Goal: Task Accomplishment & Management: Manage account settings

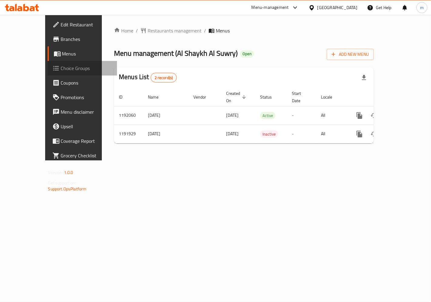
click at [61, 69] on span "Choice Groups" at bounding box center [86, 67] width 51 height 7
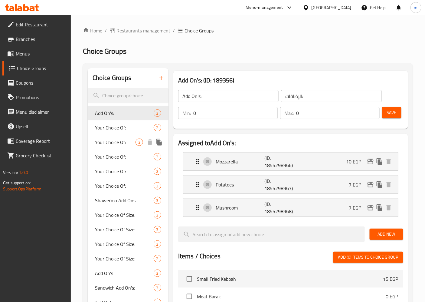
click at [112, 147] on div "Your Choice Of: 2" at bounding box center [128, 142] width 81 height 15
type input "Your Choice Of:"
type input "إختيارك من:"
type input "1"
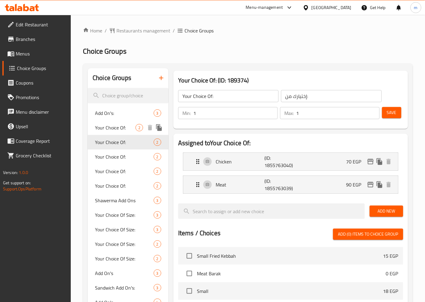
click at [115, 129] on span "Your Choice Of:" at bounding box center [115, 127] width 41 height 7
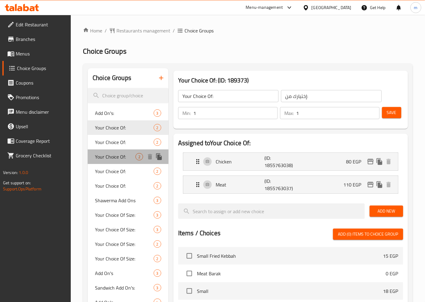
click at [120, 161] on div "Your Choice Of: 2" at bounding box center [128, 156] width 81 height 15
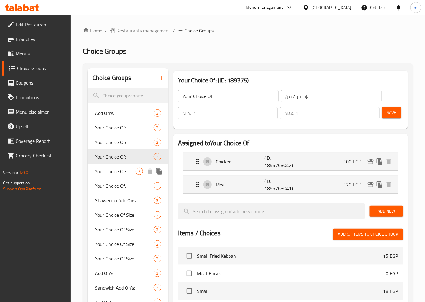
click at [119, 176] on div "Your Choice Of: 2" at bounding box center [128, 171] width 81 height 15
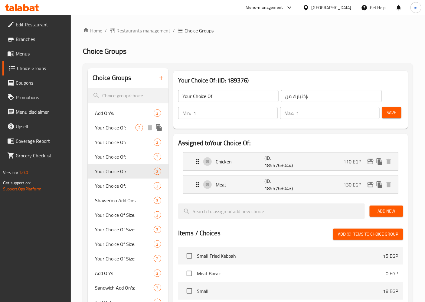
click at [119, 126] on span "Your Choice Of:" at bounding box center [115, 127] width 41 height 7
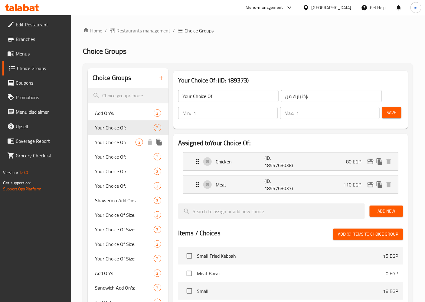
click at [118, 140] on span "Your Choice Of:" at bounding box center [115, 141] width 41 height 7
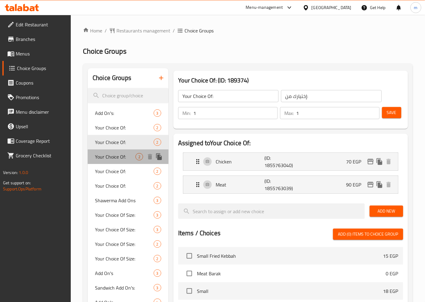
click at [117, 156] on span "Your Choice Of:" at bounding box center [115, 156] width 41 height 7
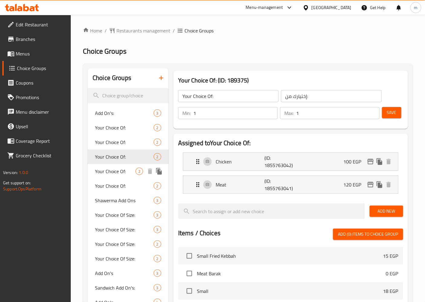
click at [115, 174] on span "Your Choice Of:" at bounding box center [115, 170] width 41 height 7
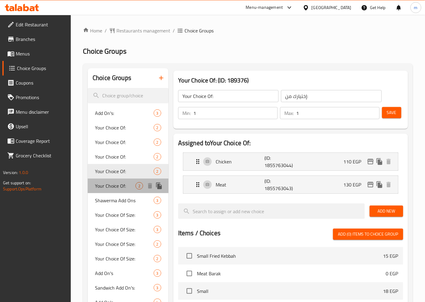
click at [115, 191] on div "Your Choice Of: 2" at bounding box center [128, 185] width 81 height 15
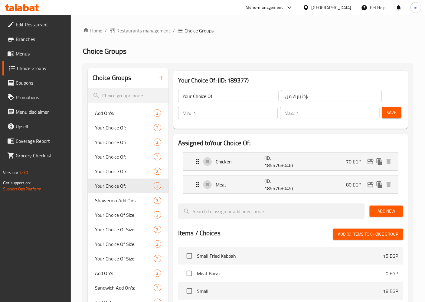
click at [32, 57] on span "Menus" at bounding box center [41, 53] width 51 height 7
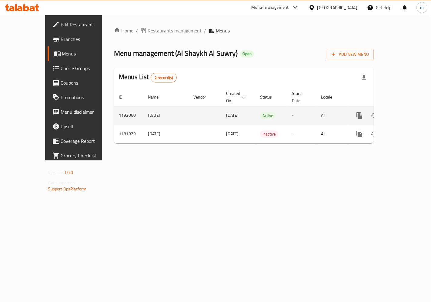
click at [406, 112] on icon "enhanced table" at bounding box center [402, 115] width 7 height 7
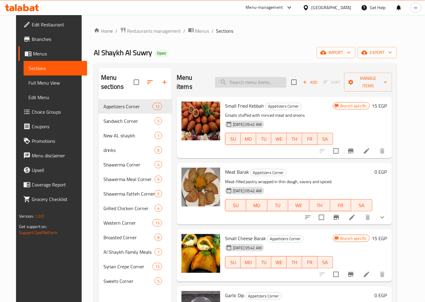
click at [268, 77] on input "search" at bounding box center [250, 82] width 71 height 11
paste input "Meat Barak"
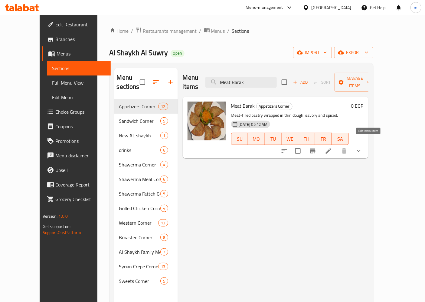
type input "Meat Barak"
click at [332, 148] on icon at bounding box center [328, 150] width 5 height 5
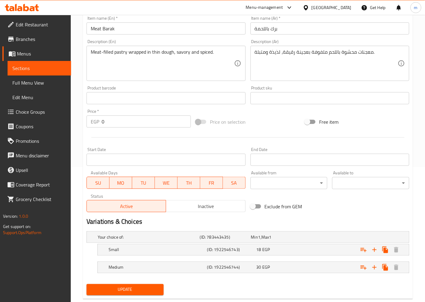
scroll to position [148, 0]
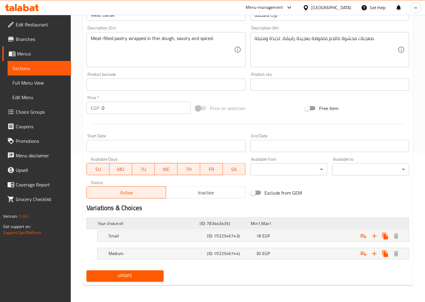
click at [146, 223] on h5 "Your choice of:" at bounding box center [148, 223] width 100 height 6
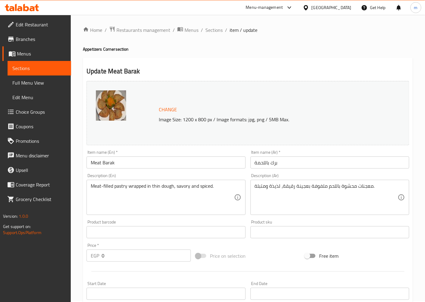
scroll to position [0, 0]
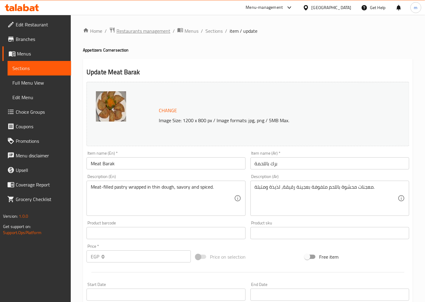
click at [146, 28] on span "Restaurants management" at bounding box center [144, 30] width 54 height 7
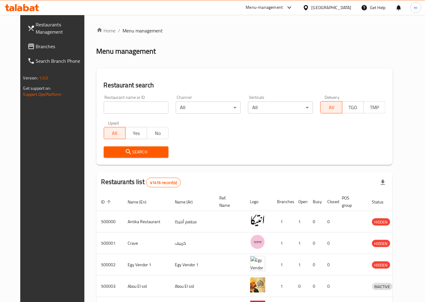
click at [44, 47] on span "Branches" at bounding box center [61, 46] width 51 height 7
